Goal: Find specific fact: Find contact information

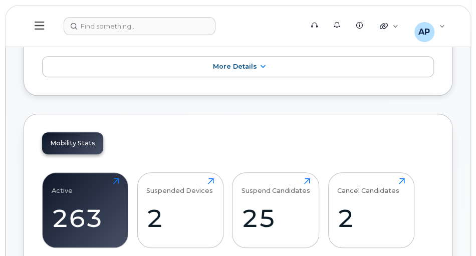
scroll to position [201, 0]
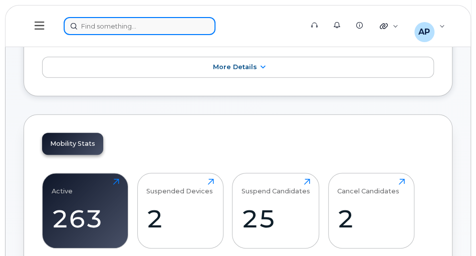
click at [128, 27] on div at bounding box center [180, 26] width 233 height 18
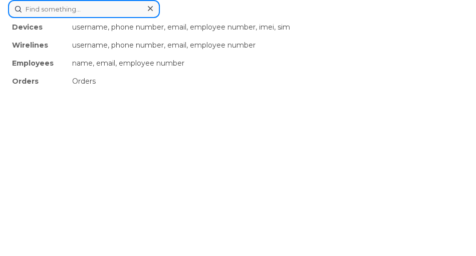
paste input "Thanks for your message. I’m currently focused on completing a time-sensitive p…"
type input "Thanks for your message. I’m currently focused on completing a time-sensitive p…"
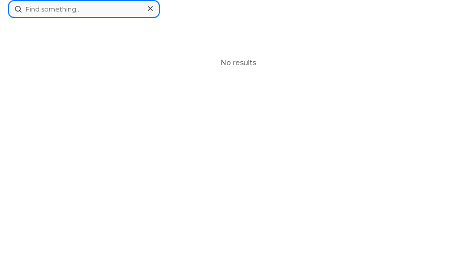
scroll to position [0, 0]
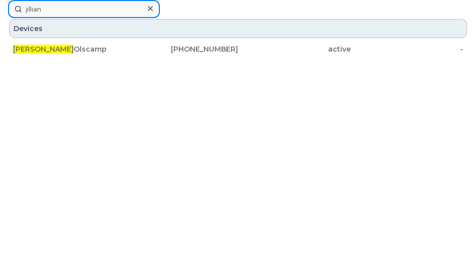
drag, startPoint x: 69, startPoint y: 11, endPoint x: -46, endPoint y: 14, distance: 115.4
paste input "Thanks for your message. I’m currently focused on completing a time-sensitive p…"
click at [54, 8] on input "jillian" at bounding box center [84, 9] width 152 height 18
drag, startPoint x: 59, startPoint y: 10, endPoint x: -16, endPoint y: 8, distance: 75.2
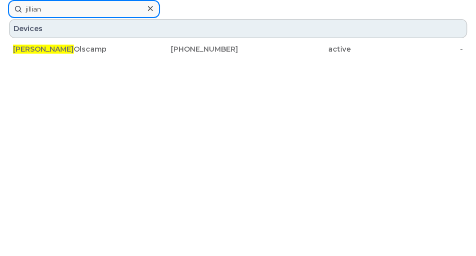
paste input "5062294294"
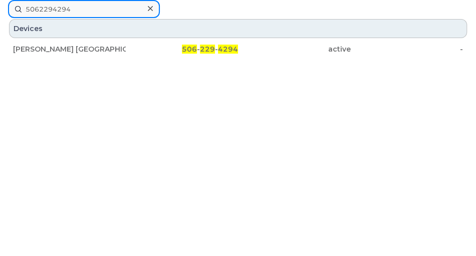
drag, startPoint x: 63, startPoint y: 9, endPoint x: -37, endPoint y: 6, distance: 99.9
paste input "8696455"
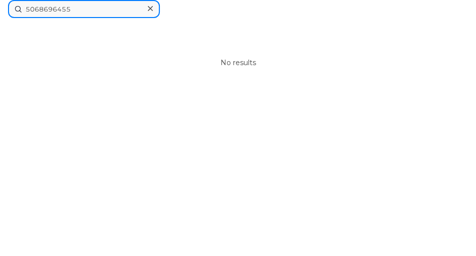
drag, startPoint x: 35, startPoint y: 10, endPoint x: -18, endPoint y: 10, distance: 52.2
paste input "2595337"
drag, startPoint x: 92, startPoint y: 9, endPoint x: -58, endPoint y: 11, distance: 149.5
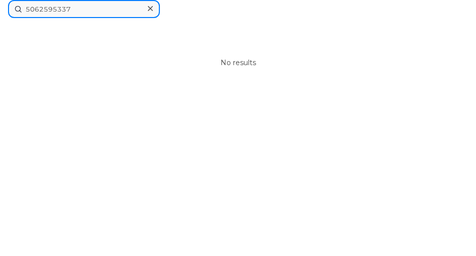
paste input "29756"
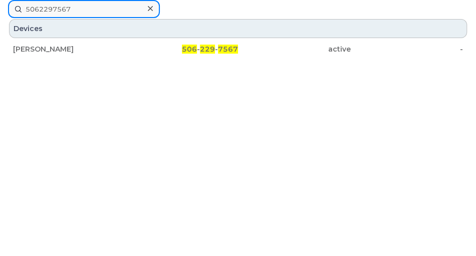
drag, startPoint x: 85, startPoint y: 9, endPoint x: -35, endPoint y: -9, distance: 121.2
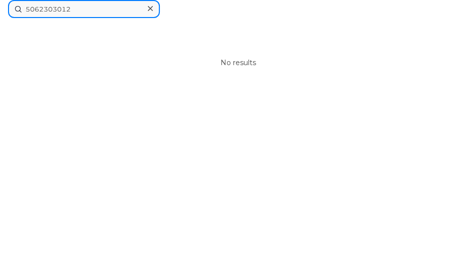
drag, startPoint x: 74, startPoint y: 11, endPoint x: 9, endPoint y: 7, distance: 65.3
click at [9, 7] on input "5062303012" at bounding box center [84, 9] width 152 height 18
paste input "61"
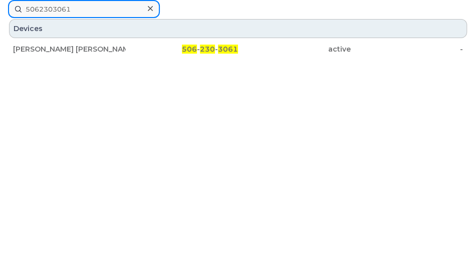
drag, startPoint x: 76, startPoint y: 9, endPoint x: -27, endPoint y: 7, distance: 103.3
type input "[PERSON_NAME]"
